Goal: Task Accomplishment & Management: Manage account settings

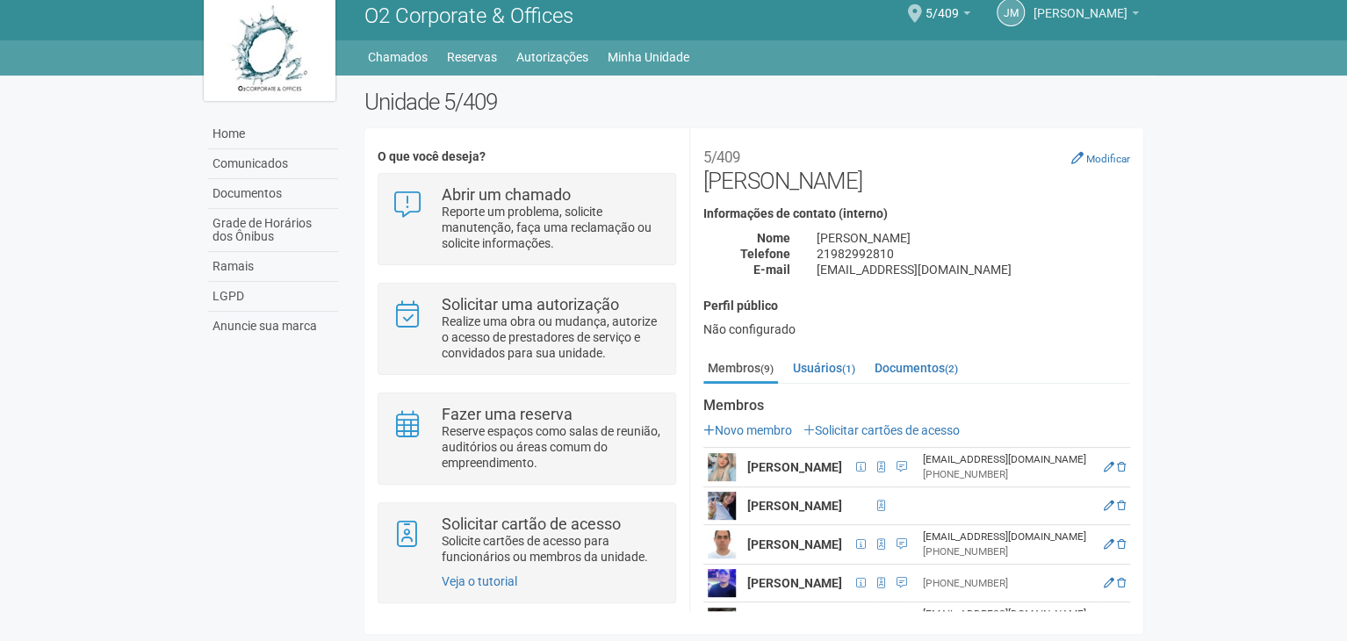
click at [1098, 7] on span "[PERSON_NAME]" at bounding box center [1081, 4] width 94 height 31
click at [1092, 8] on span "[PERSON_NAME]" at bounding box center [1081, 4] width 94 height 31
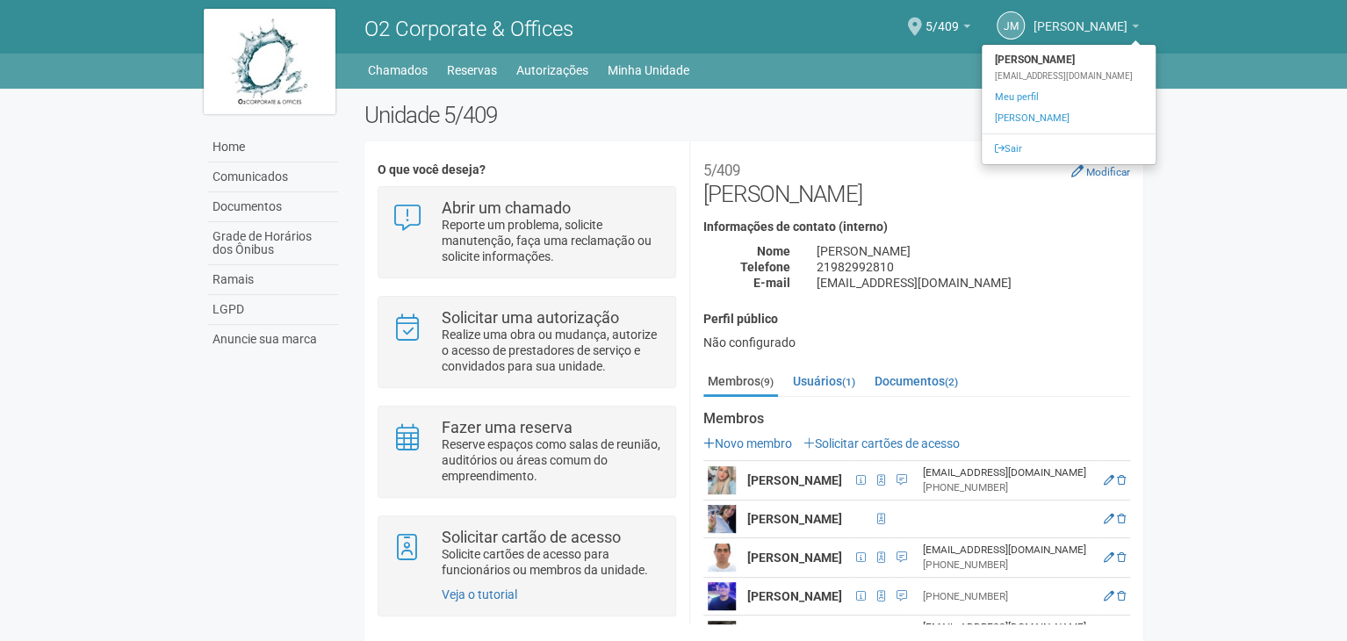
click at [1132, 27] on b at bounding box center [1135, 27] width 7 height 4
click at [996, 138] on ul "[PERSON_NAME] FILHO [PERSON_NAME][EMAIL_ADDRESS][DOMAIN_NAME] Meu perfil Altera…" at bounding box center [1069, 104] width 176 height 121
click at [996, 138] on div "Unidade 5/409 O que você deseja? Abrir um chamado Reporte um problema, solicite…" at bounding box center [753, 378] width 805 height 553
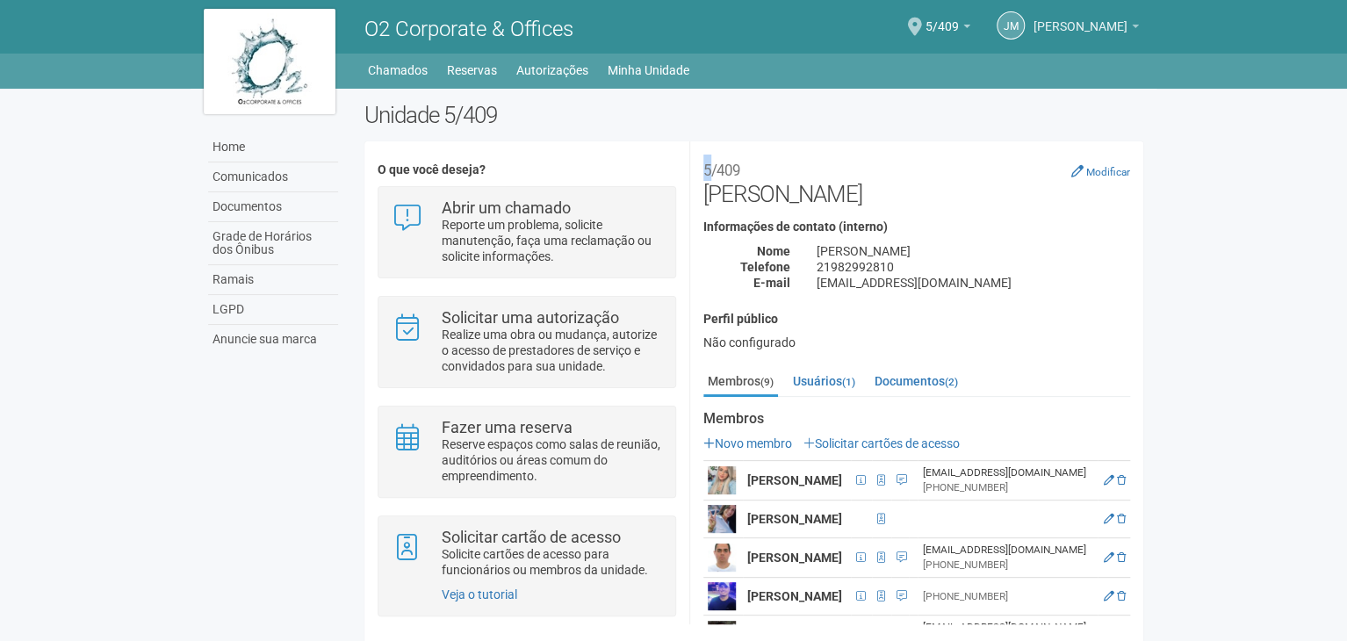
click at [1049, 33] on link "[PERSON_NAME]" at bounding box center [1086, 29] width 105 height 14
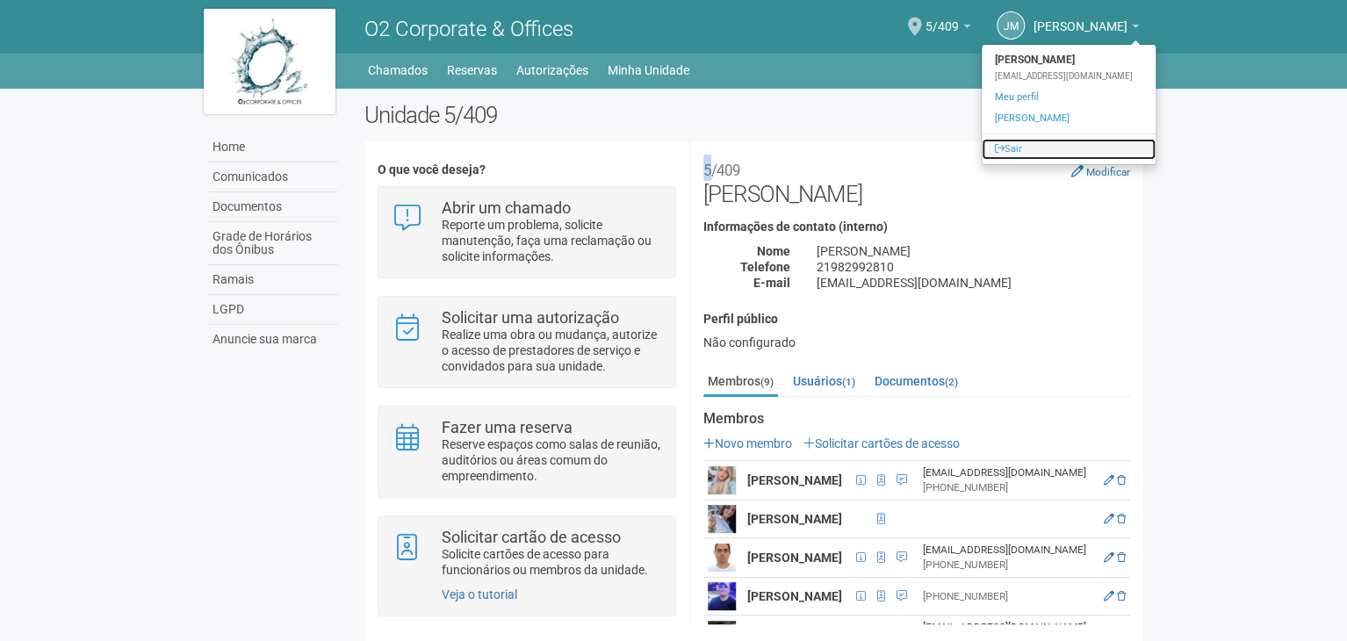
click at [1001, 141] on link "Sair" at bounding box center [1069, 149] width 174 height 21
click at [1001, 141] on div "**********" at bounding box center [916, 382] width 454 height 483
